Goal: Task Accomplishment & Management: Use online tool/utility

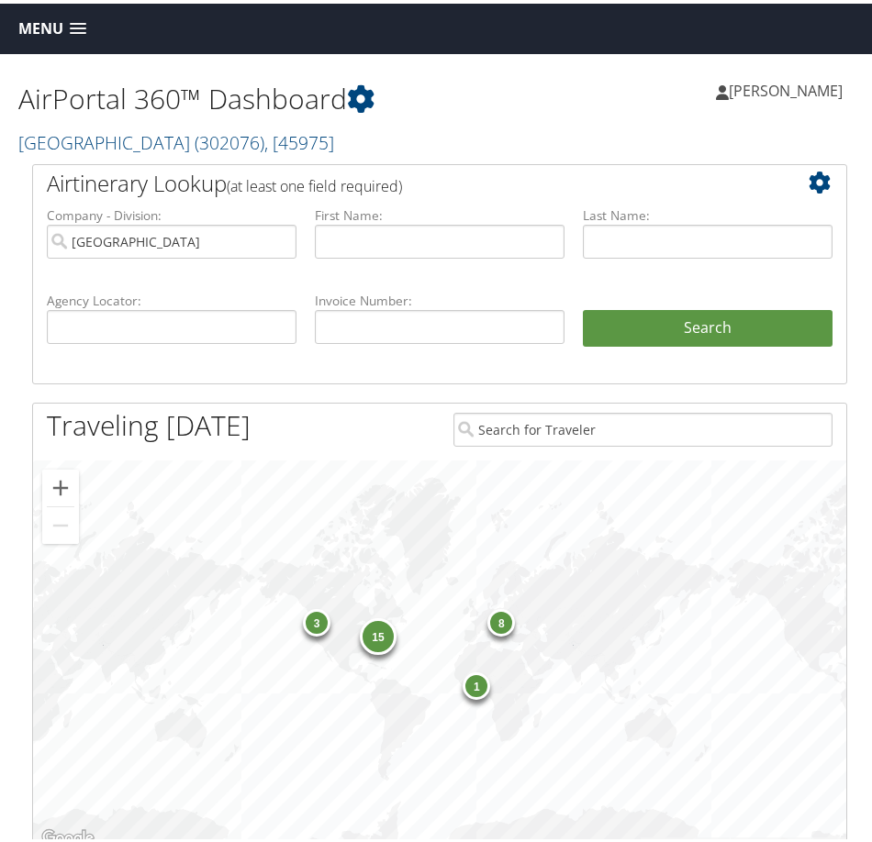
click at [52, 24] on span "Menu" at bounding box center [40, 25] width 45 height 17
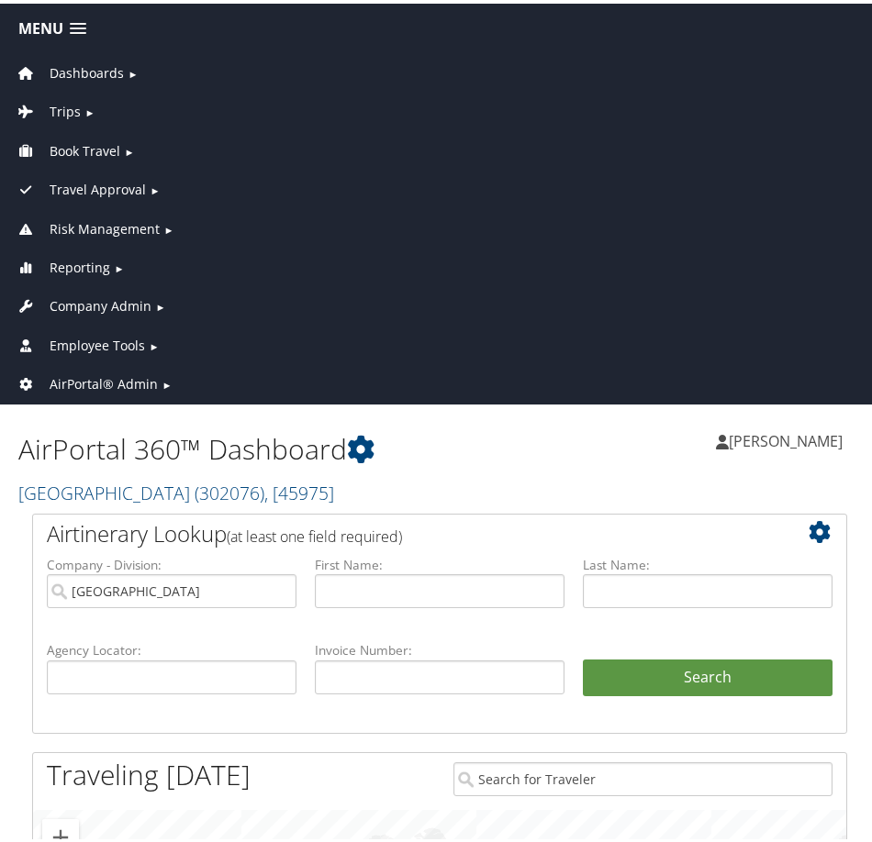
click at [120, 349] on span "Employee Tools" at bounding box center [97, 342] width 95 height 20
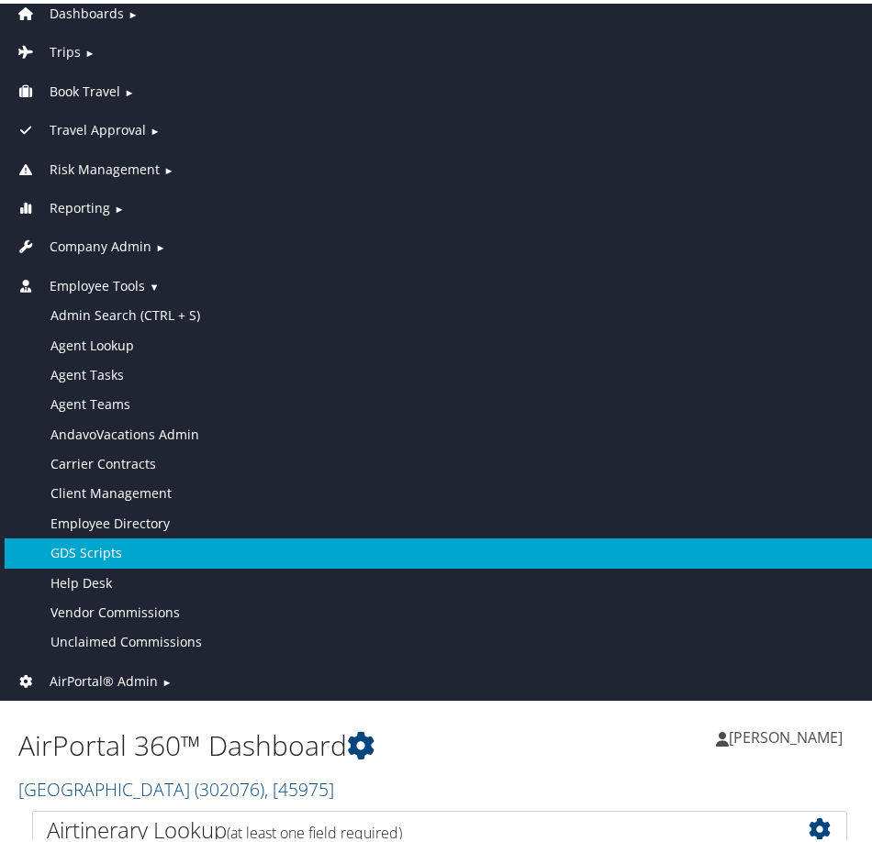
scroll to position [92, 0]
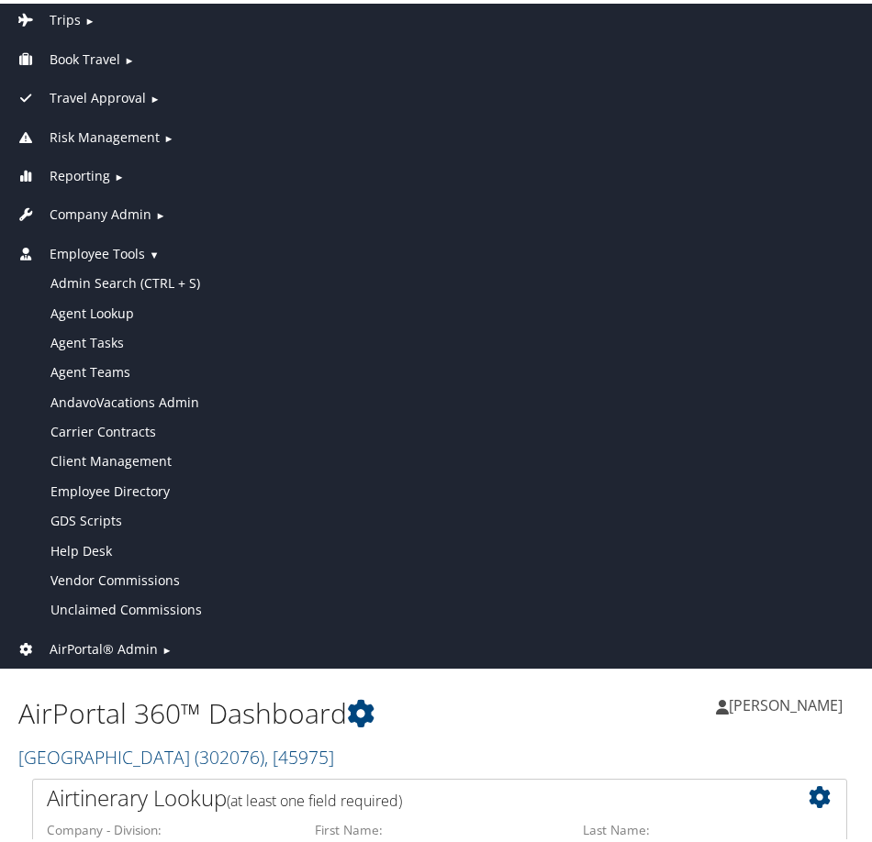
click at [141, 641] on span "AirPortal® Admin" at bounding box center [104, 646] width 108 height 20
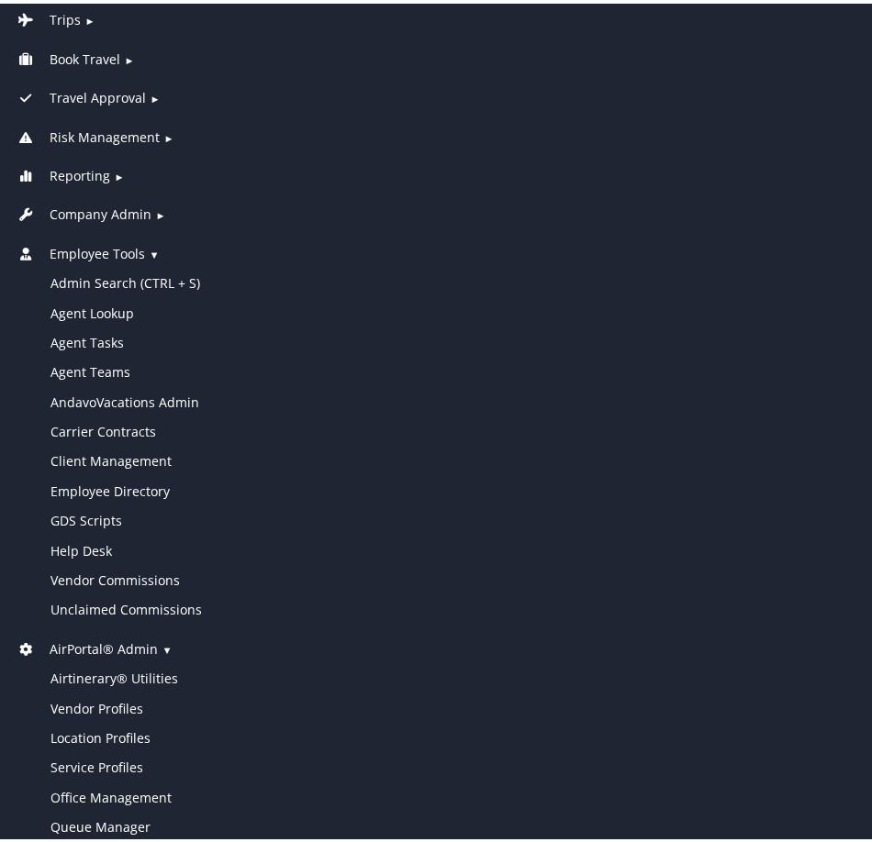
scroll to position [183, 0]
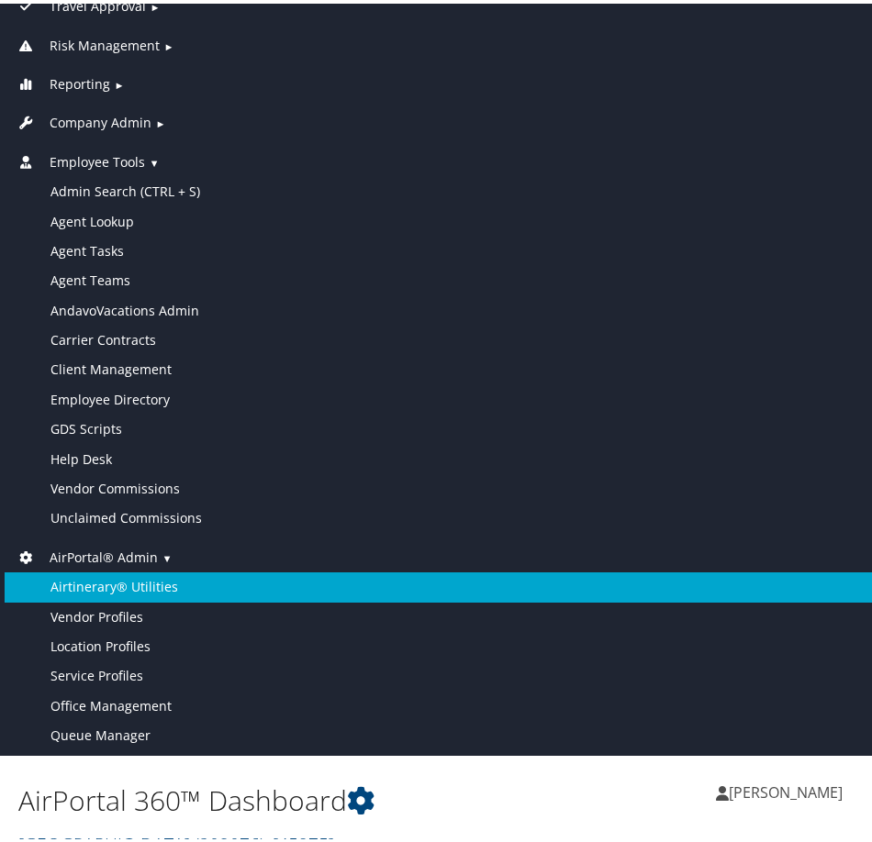
click at [154, 584] on link "Airtinerary® Utilities" at bounding box center [440, 583] width 870 height 29
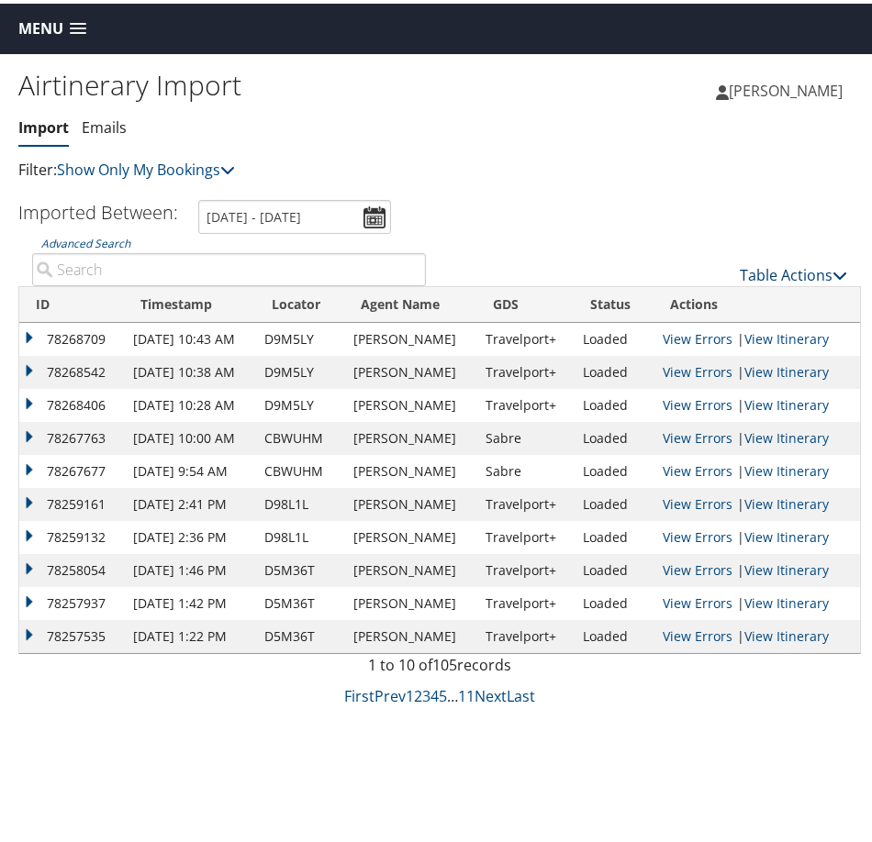
click at [770, 270] on link "Table Actions" at bounding box center [792, 271] width 107 height 20
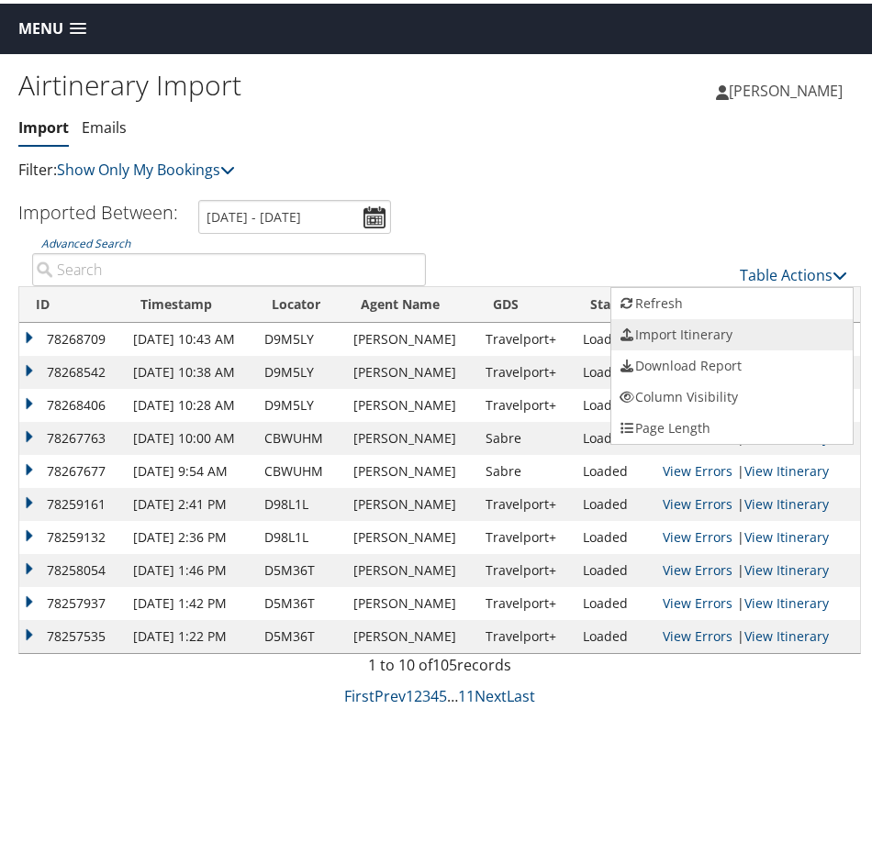
click at [723, 326] on link "Import Itinerary" at bounding box center [731, 331] width 241 height 31
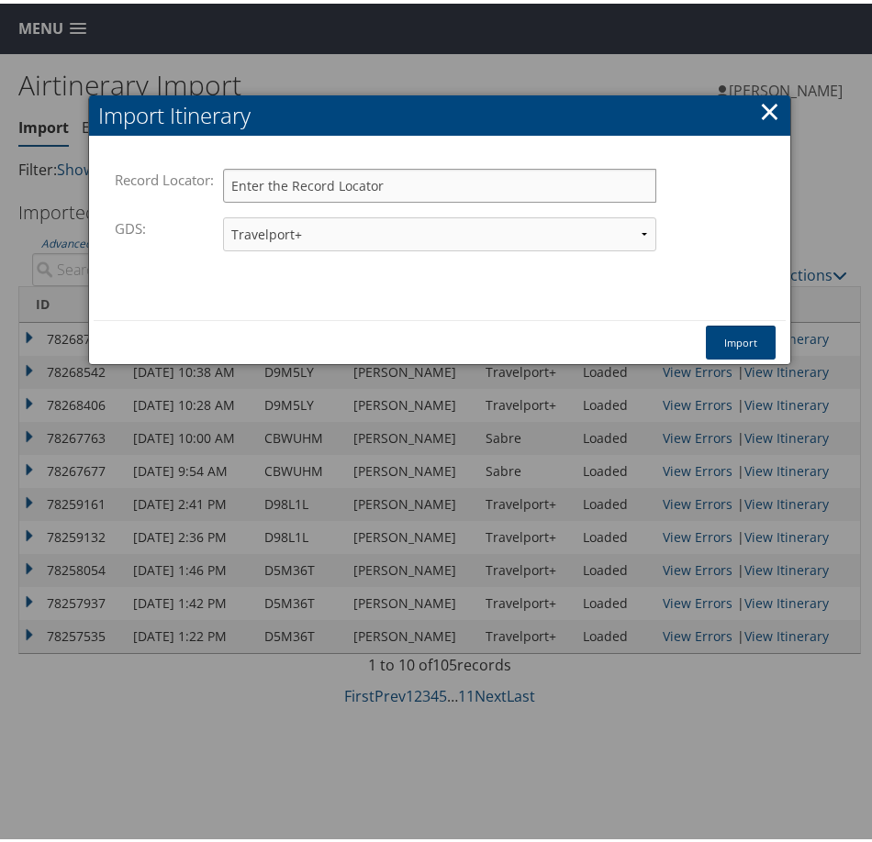
click at [406, 191] on input "Record Locator:" at bounding box center [439, 182] width 433 height 34
paste input "D9M0JT"
type input "D9M0JT"
click at [750, 340] on button "Import" at bounding box center [741, 339] width 70 height 34
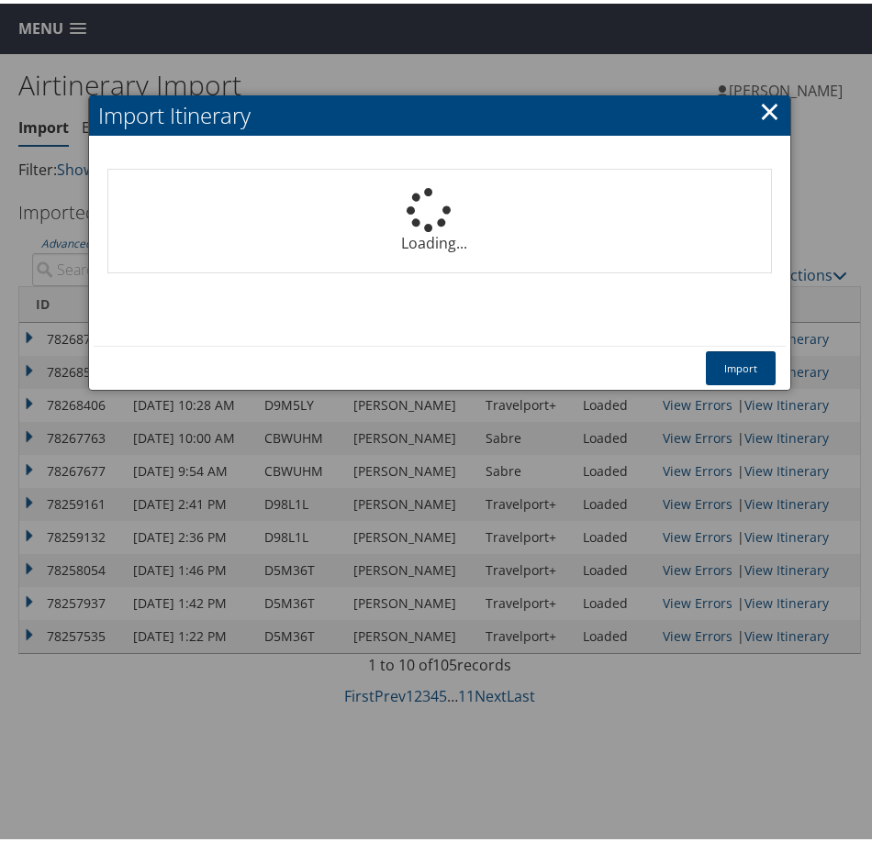
select select "1P"
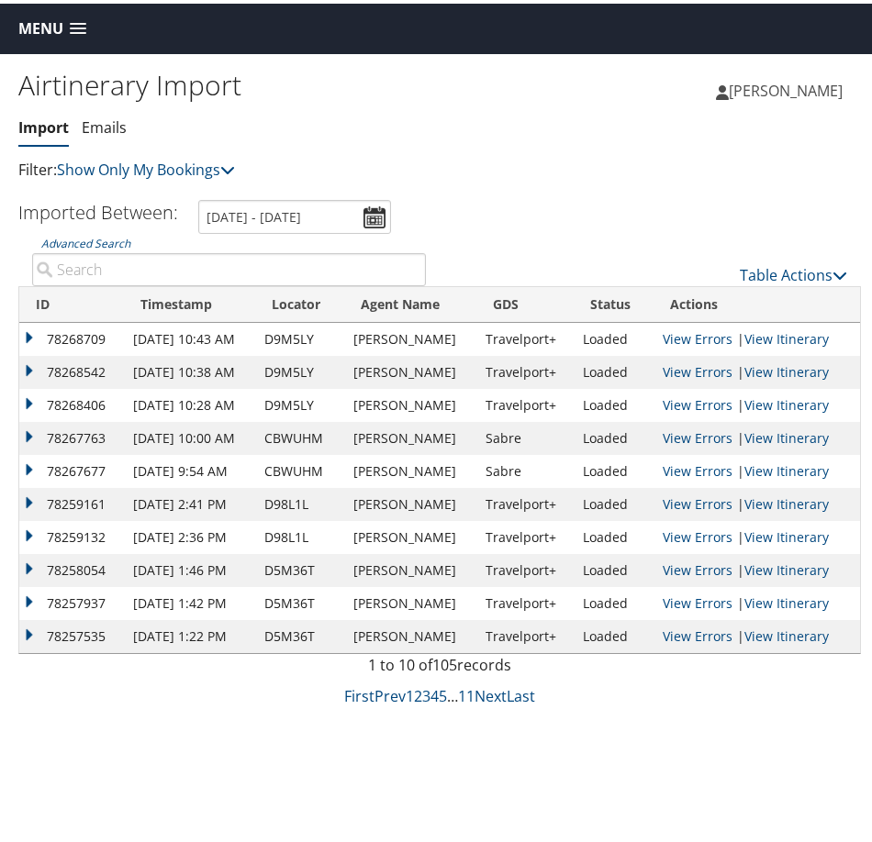
click at [49, 24] on span "Menu" at bounding box center [40, 25] width 45 height 17
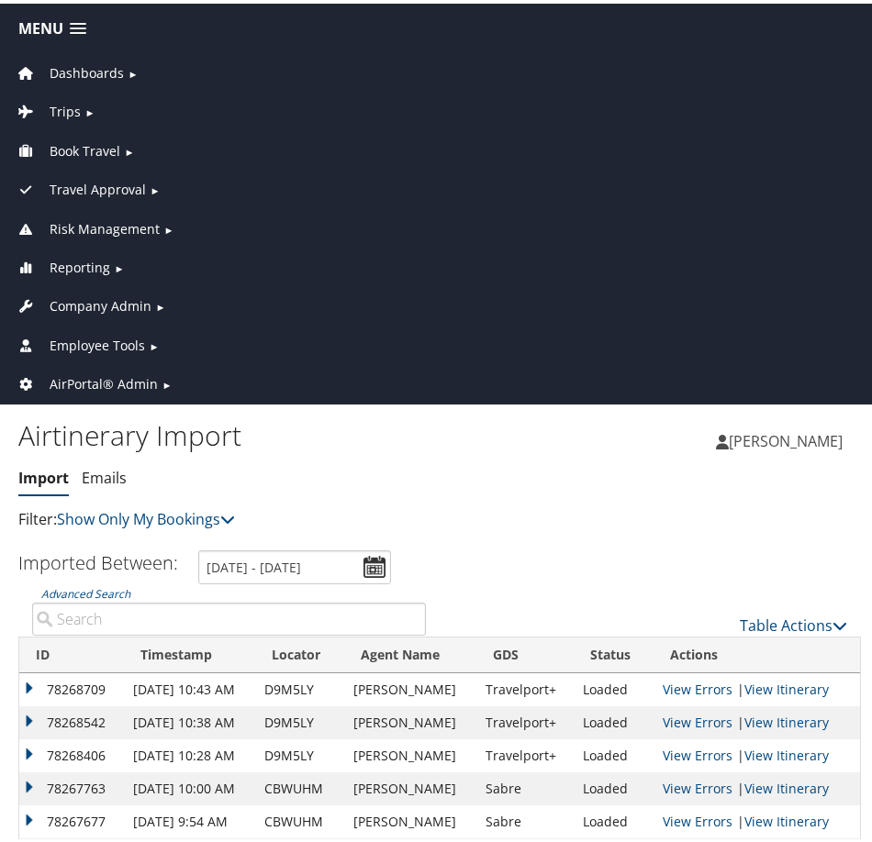
click at [59, 69] on span "Dashboards" at bounding box center [87, 70] width 74 height 20
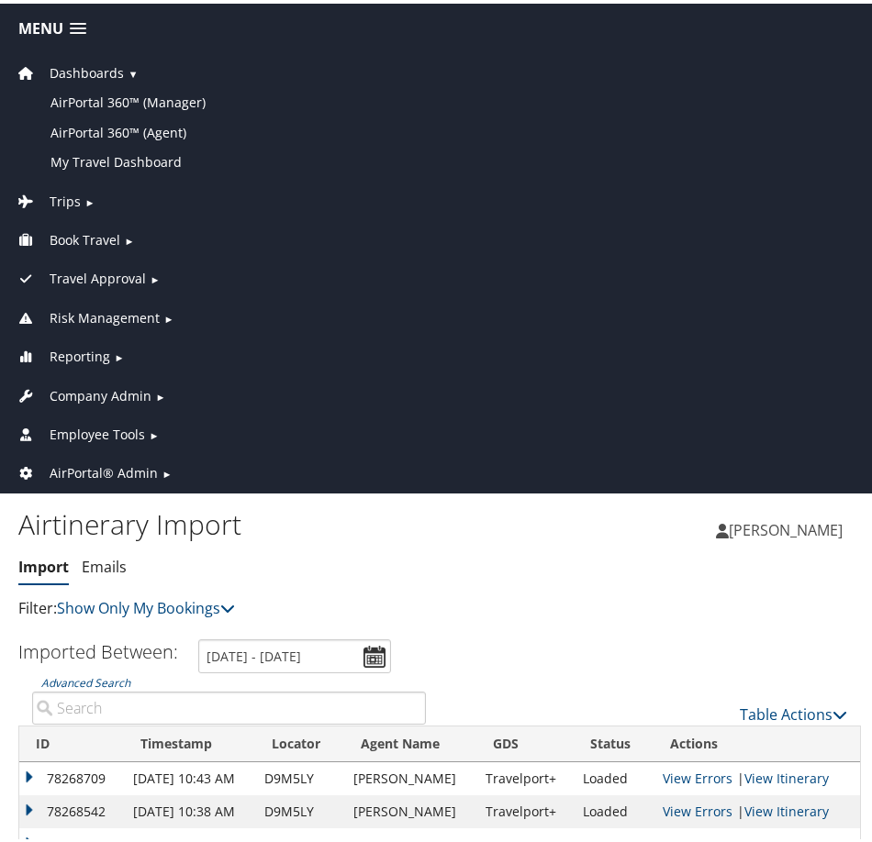
click at [112, 387] on span "Company Admin" at bounding box center [101, 393] width 102 height 20
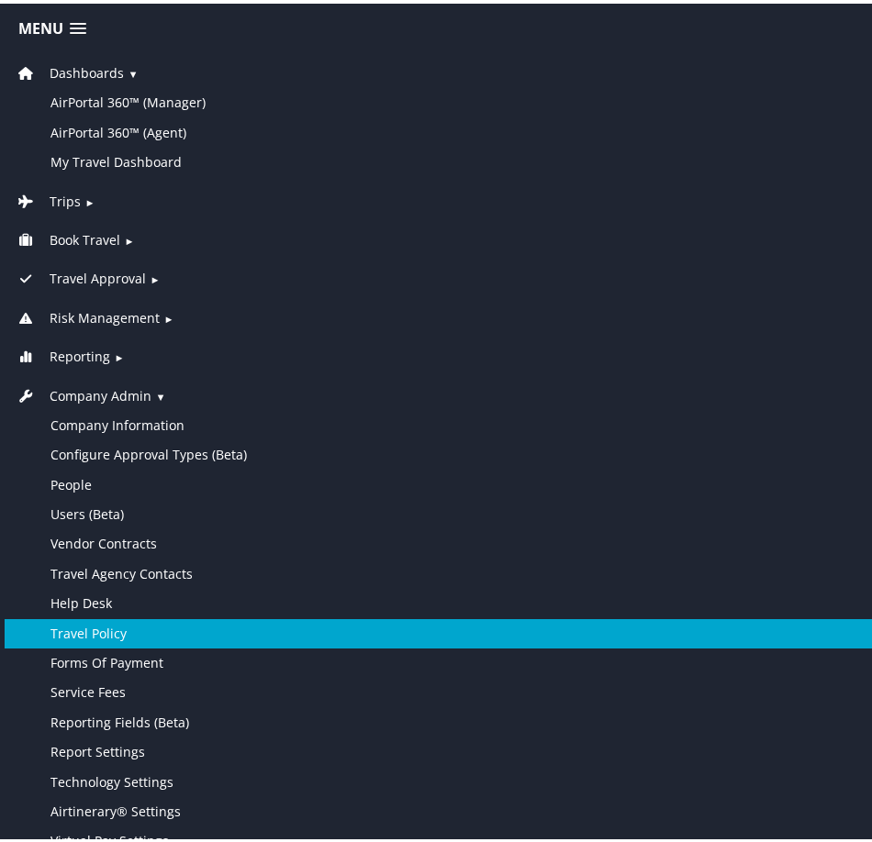
click at [105, 628] on link "Travel Policy" at bounding box center [440, 630] width 870 height 29
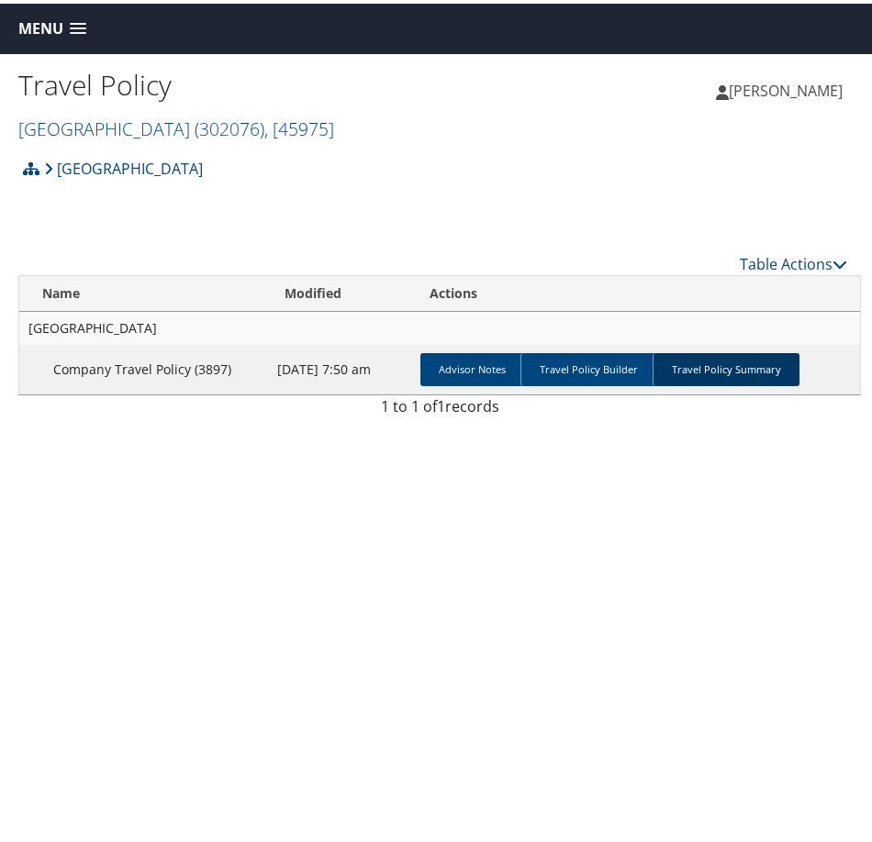
click at [695, 360] on link "Travel Policy Summary" at bounding box center [725, 366] width 147 height 33
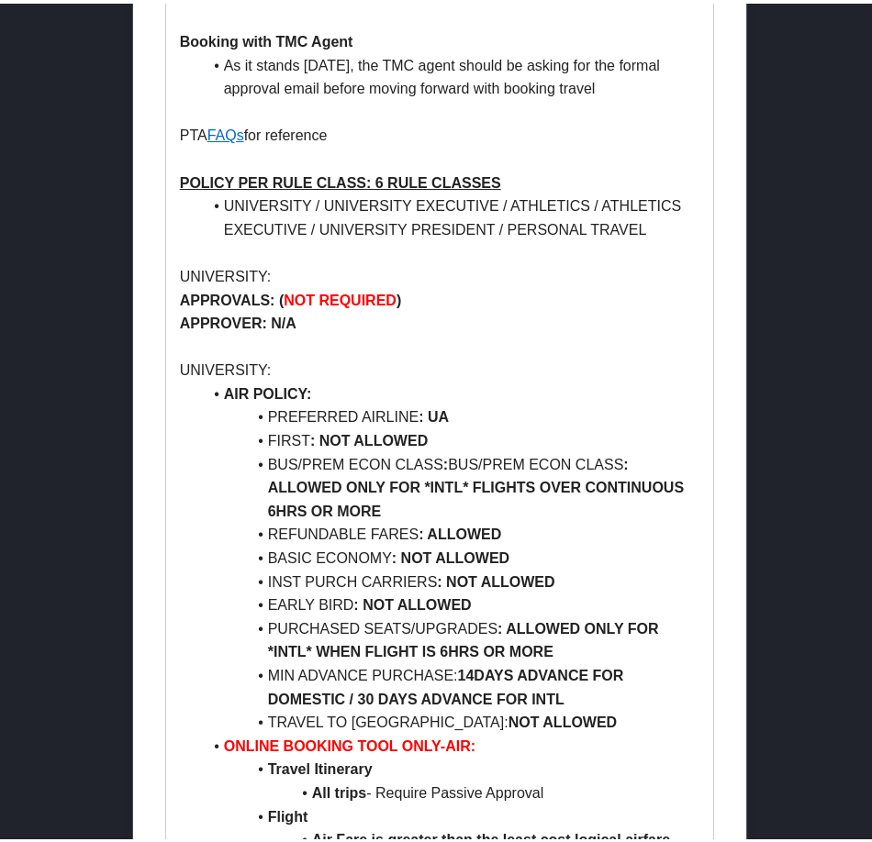
scroll to position [1009, 0]
